Goal: Find contact information: Find contact information

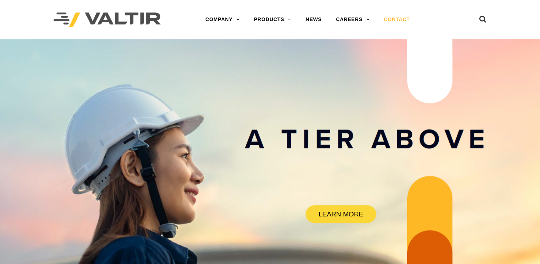
click at [400, 20] on link "CONTACT" at bounding box center [397, 20] width 40 height 14
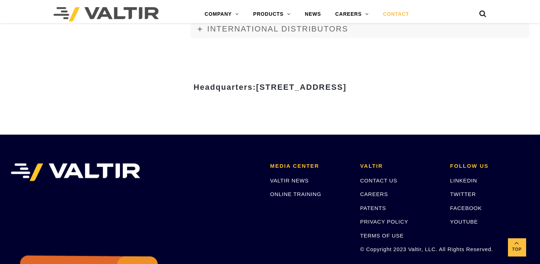
scroll to position [859, 0]
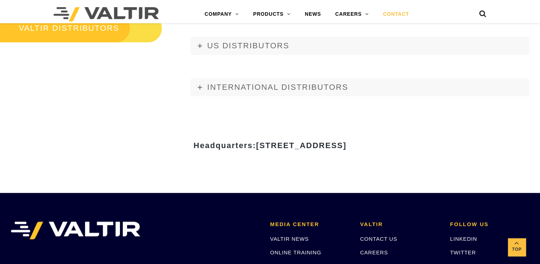
drag, startPoint x: 186, startPoint y: 142, endPoint x: 280, endPoint y: 148, distance: 93.8
click at [280, 149] on span "15601 Dallas Parkway, Suite 525 | Addison, TX 75001" at bounding box center [301, 145] width 90 height 9
copy span "15601 Dallas Parkway"
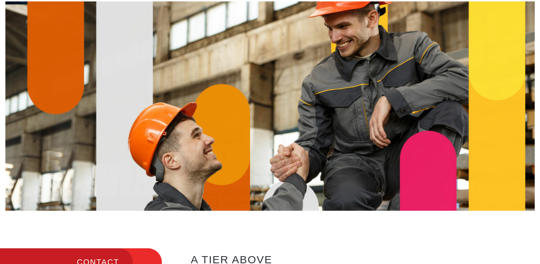
scroll to position [0, 0]
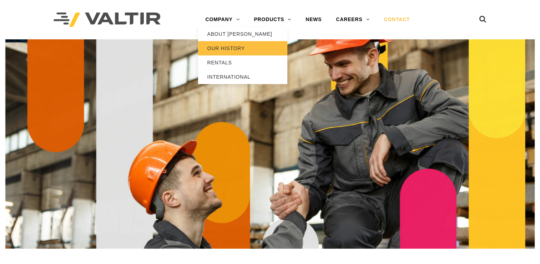
click at [235, 51] on link "OUR HISTORY" at bounding box center [242, 48] width 89 height 14
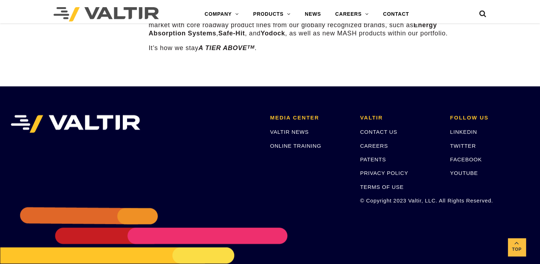
scroll to position [1151, 0]
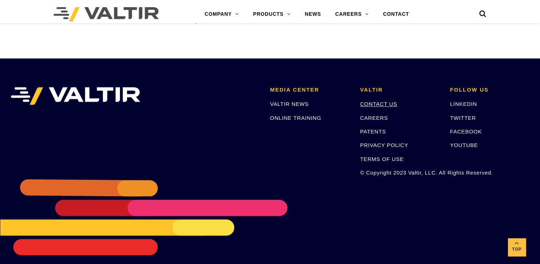
click at [392, 101] on link "CONTACT US" at bounding box center [378, 104] width 37 height 6
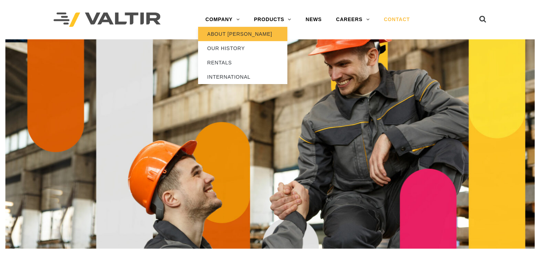
click at [238, 35] on link "ABOUT [PERSON_NAME]" at bounding box center [242, 34] width 89 height 14
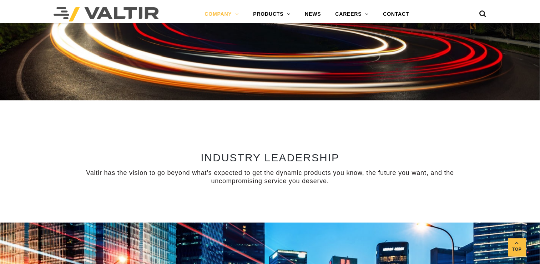
scroll to position [371, 0]
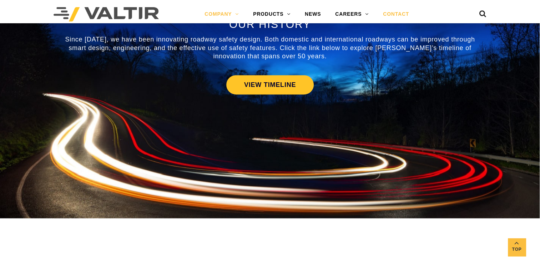
click at [385, 15] on link "CONTACT" at bounding box center [396, 14] width 40 height 14
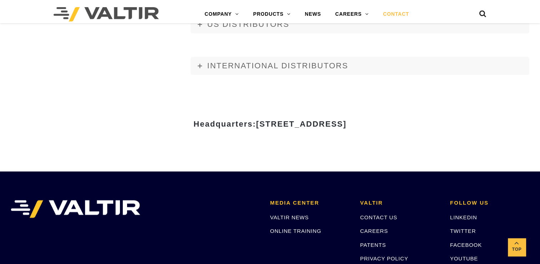
scroll to position [893, 0]
